Goal: Task Accomplishment & Management: Use online tool/utility

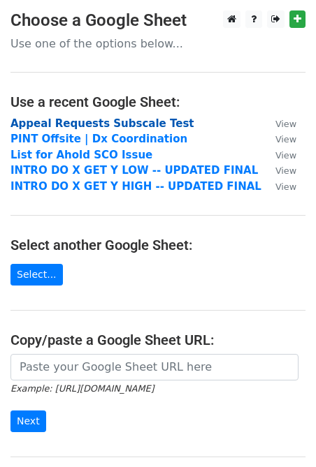
click at [89, 124] on strong "Appeal Requests Subscale Test" at bounding box center [102, 123] width 184 height 13
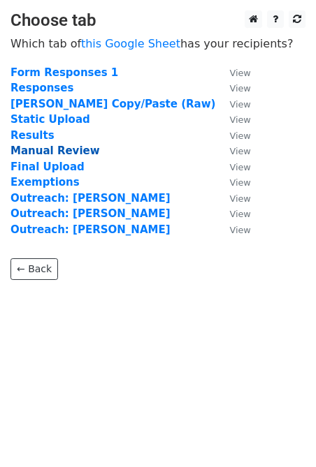
click at [65, 148] on strong "Manual Review" at bounding box center [54, 151] width 89 height 13
click at [66, 149] on strong "Manual Review" at bounding box center [54, 151] width 89 height 13
click at [41, 149] on strong "Manual Review" at bounding box center [54, 151] width 89 height 13
click at [68, 151] on strong "Manual Review" at bounding box center [54, 151] width 89 height 13
click at [59, 149] on strong "Manual Review" at bounding box center [54, 151] width 89 height 13
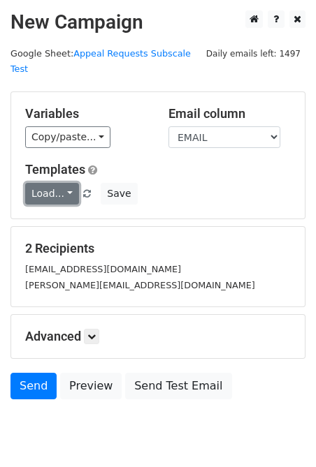
click at [65, 183] on link "Load..." at bounding box center [52, 194] width 54 height 22
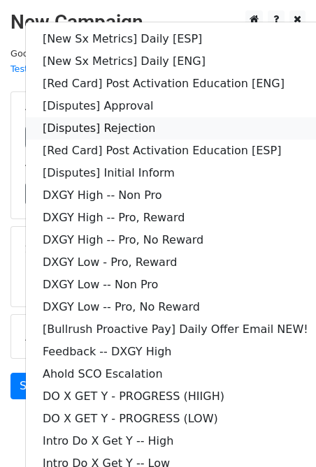
click at [152, 117] on link "[Disputes] Rejection" at bounding box center [175, 128] width 299 height 22
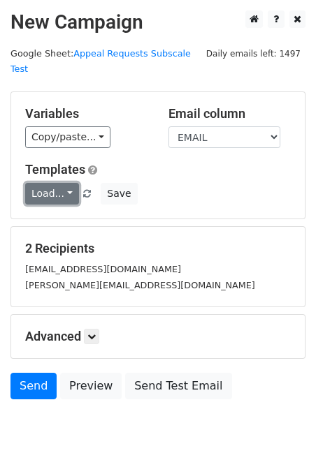
click at [61, 183] on link "Load..." at bounding box center [52, 194] width 54 height 22
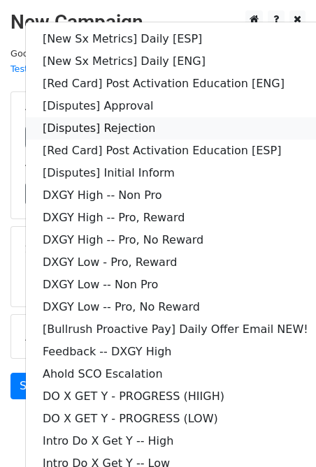
click at [117, 117] on link "[Disputes] Rejection" at bounding box center [175, 128] width 299 height 22
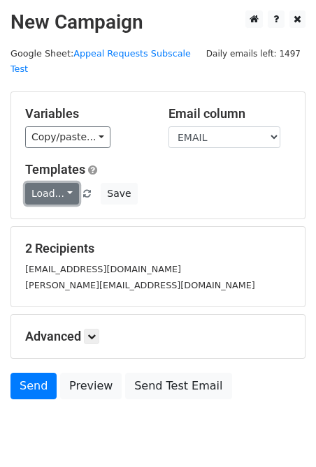
click at [52, 183] on link "Load..." at bounding box center [52, 194] width 54 height 22
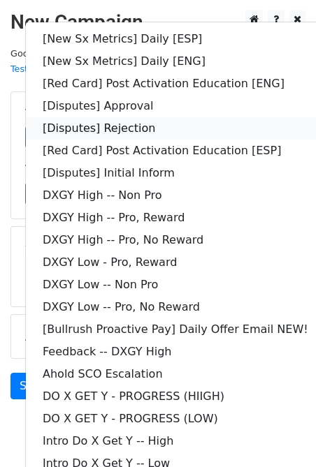
click at [126, 117] on link "[Disputes] Rejection" at bounding box center [175, 128] width 299 height 22
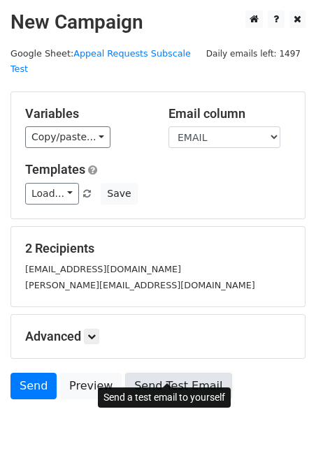
click at [149, 380] on link "Send Test Email" at bounding box center [178, 386] width 106 height 27
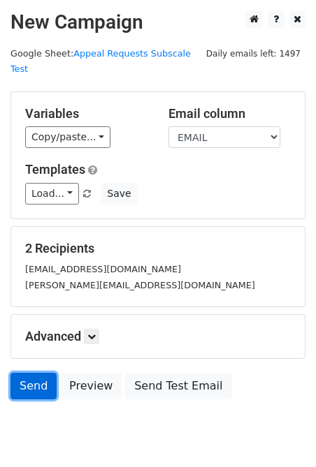
click at [32, 373] on link "Send" at bounding box center [33, 386] width 46 height 27
